Goal: Transaction & Acquisition: Purchase product/service

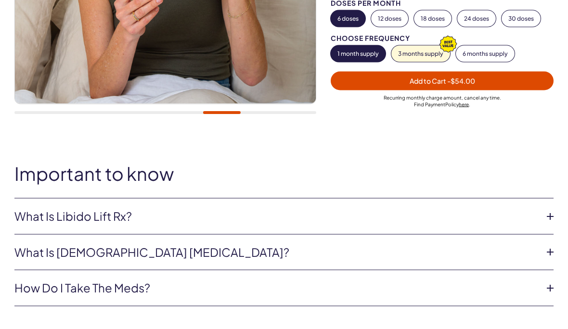
scroll to position [274, 0]
click at [547, 198] on li "What is Libido Lift Rx? Libido Lift Rx is a compounded medication* with L-Citru…" at bounding box center [283, 216] width 539 height 36
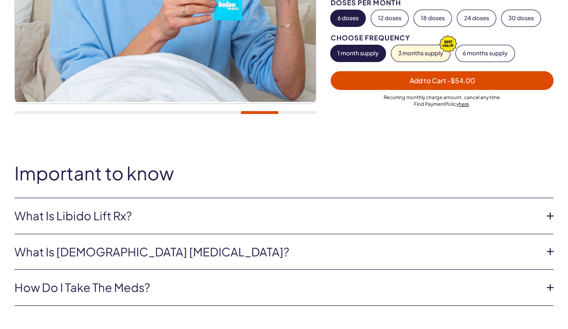
click at [549, 209] on icon at bounding box center [550, 216] width 14 height 14
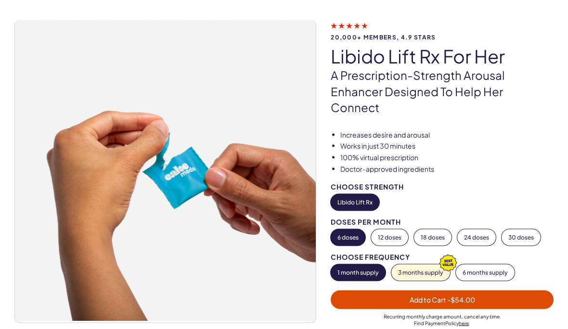
scroll to position [54, 0]
click at [415, 264] on button "3 months supply" at bounding box center [421, 272] width 59 height 16
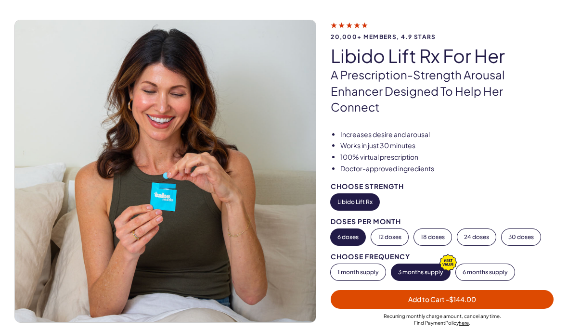
click at [360, 264] on button "1 month supply" at bounding box center [358, 272] width 55 height 16
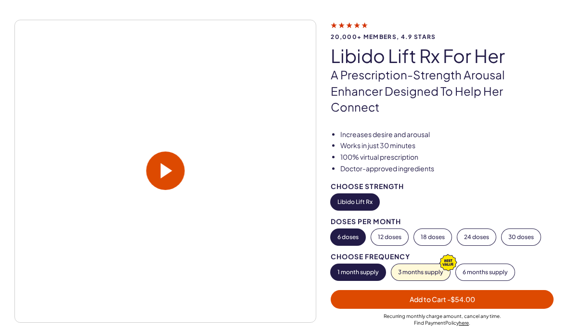
click at [437, 229] on button "18 doses" at bounding box center [433, 237] width 38 height 16
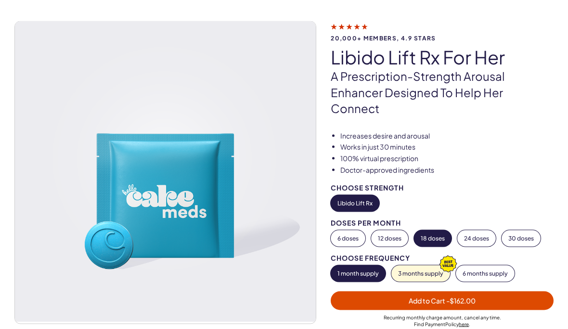
click at [476, 231] on button "24 doses" at bounding box center [477, 239] width 39 height 16
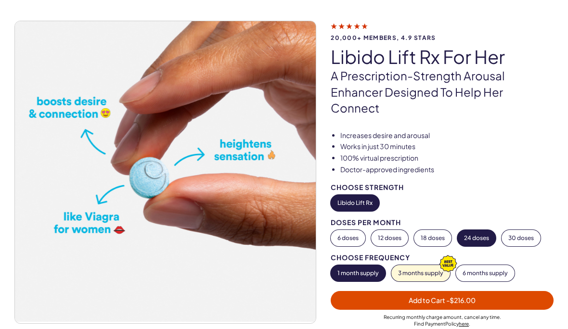
click at [433, 230] on button "18 doses" at bounding box center [433, 238] width 38 height 16
click at [432, 265] on button "3 months supply" at bounding box center [421, 273] width 59 height 16
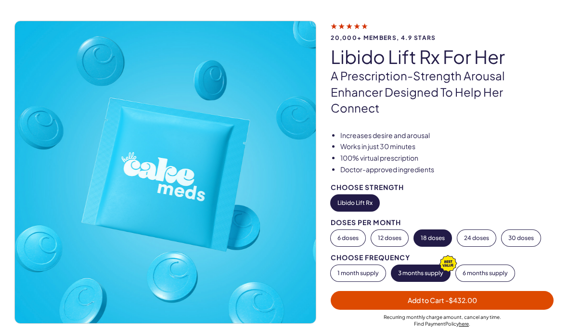
click at [357, 265] on button "1 month supply" at bounding box center [358, 273] width 55 height 16
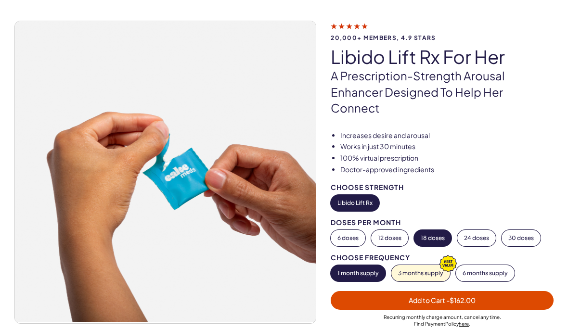
click at [346, 230] on button "6 doses" at bounding box center [348, 238] width 35 height 16
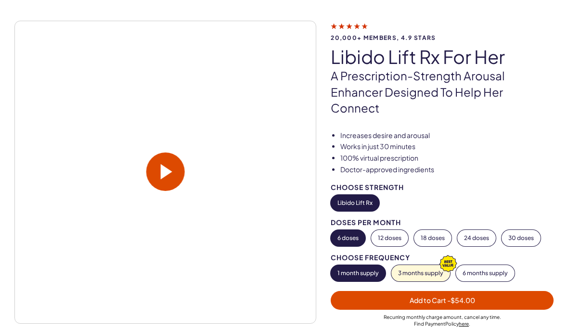
click at [433, 230] on button "18 doses" at bounding box center [433, 238] width 38 height 16
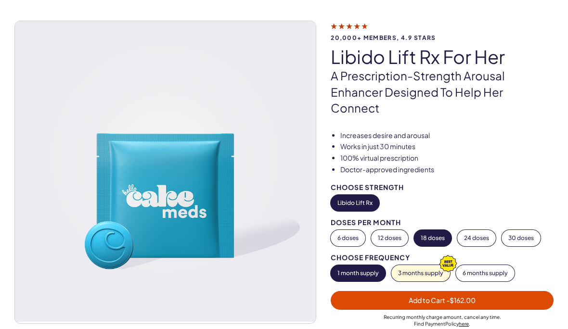
click at [394, 230] on button "12 doses" at bounding box center [389, 238] width 37 height 16
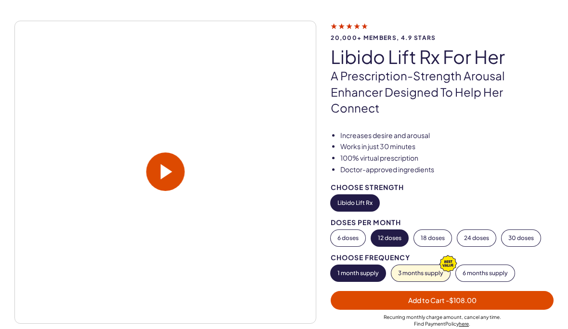
click at [434, 230] on button "18 doses" at bounding box center [433, 238] width 38 height 16
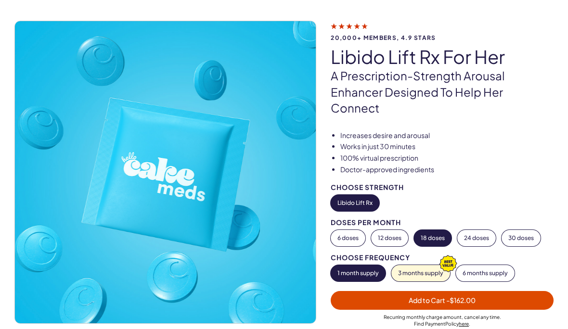
click at [483, 230] on button "24 doses" at bounding box center [477, 238] width 39 height 16
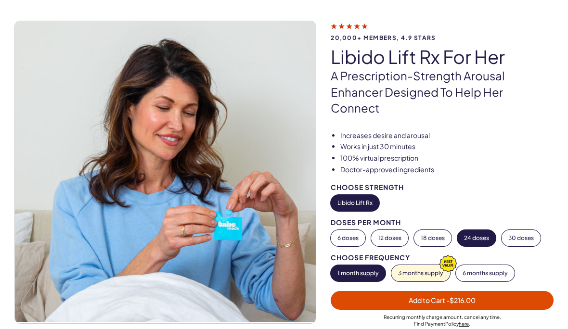
click at [528, 230] on button "30 doses" at bounding box center [521, 238] width 39 height 16
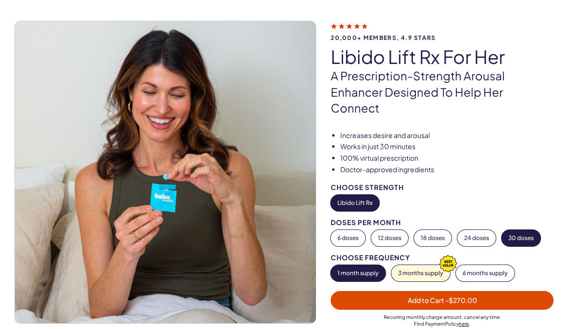
click at [474, 230] on button "24 doses" at bounding box center [477, 238] width 39 height 16
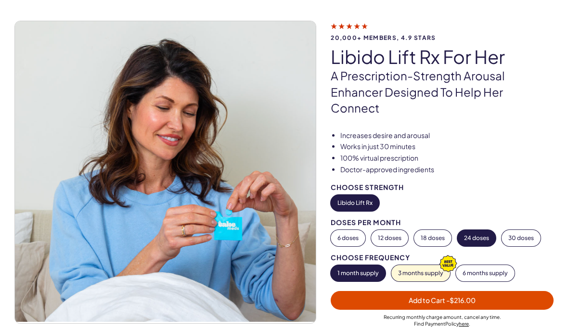
click at [433, 230] on button "18 doses" at bounding box center [433, 238] width 38 height 16
